Goal: Task Accomplishment & Management: Use online tool/utility

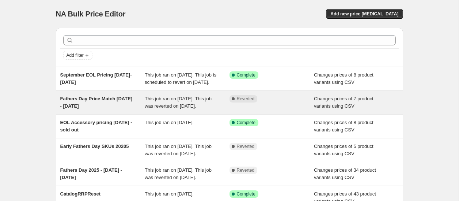
click at [87, 108] on span "Fathers Day Price Match 28 aug - 7 Sept" at bounding box center [96, 102] width 72 height 13
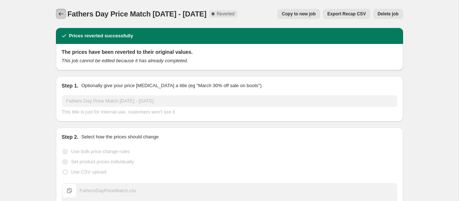
click at [60, 13] on icon "Price change jobs" at bounding box center [60, 13] width 7 height 7
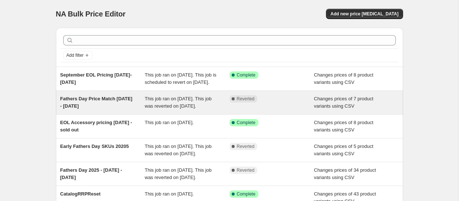
click at [109, 108] on div "Fathers Day Price Match 28 aug - 7 Sept" at bounding box center [102, 102] width 85 height 15
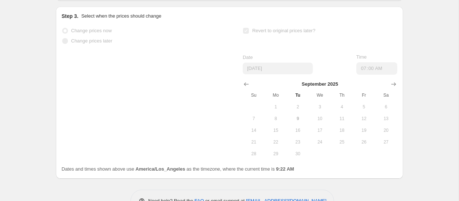
scroll to position [487, 0]
